Goal: Check status: Check status

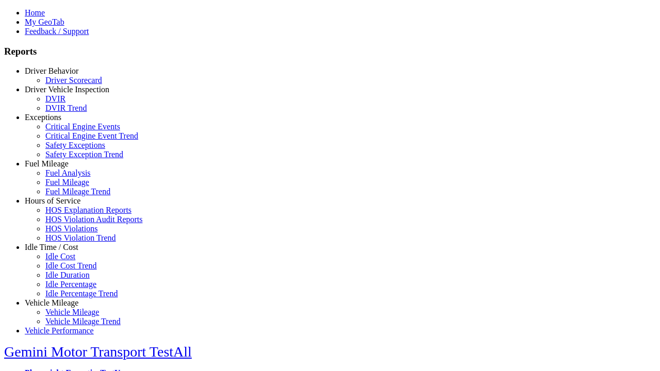
click at [59, 168] on link "Fuel Mileage" at bounding box center [47, 163] width 44 height 9
click at [67, 196] on link "Fuel Mileage Trend" at bounding box center [77, 191] width 65 height 9
type input "*********"
